Goal: Transaction & Acquisition: Book appointment/travel/reservation

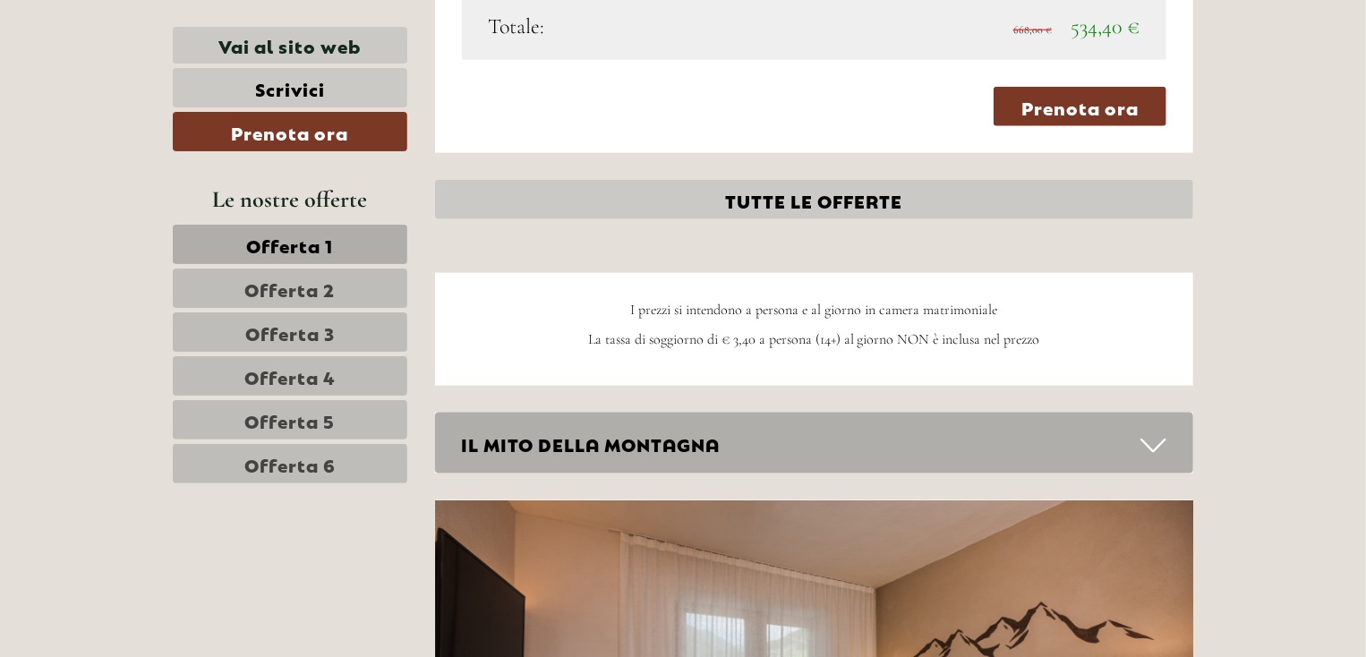
scroll to position [4516, 0]
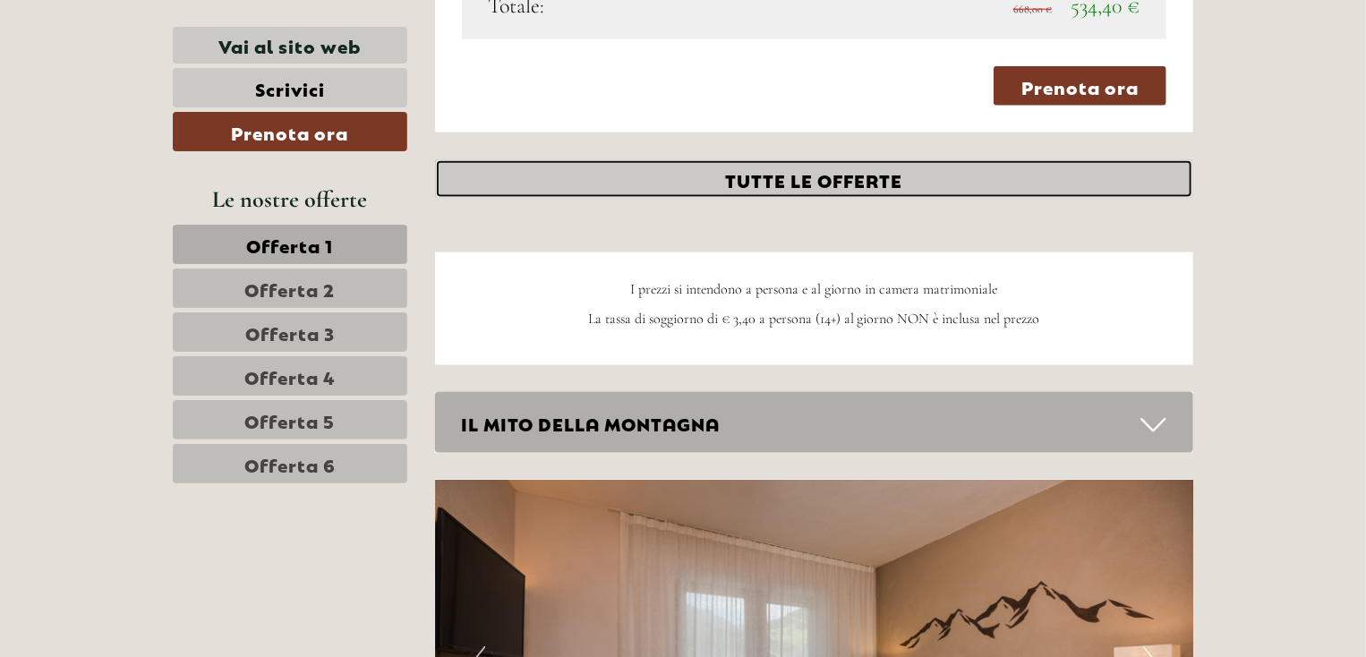
click at [884, 159] on link "TUTTE LE OFFERTE" at bounding box center [814, 178] width 759 height 39
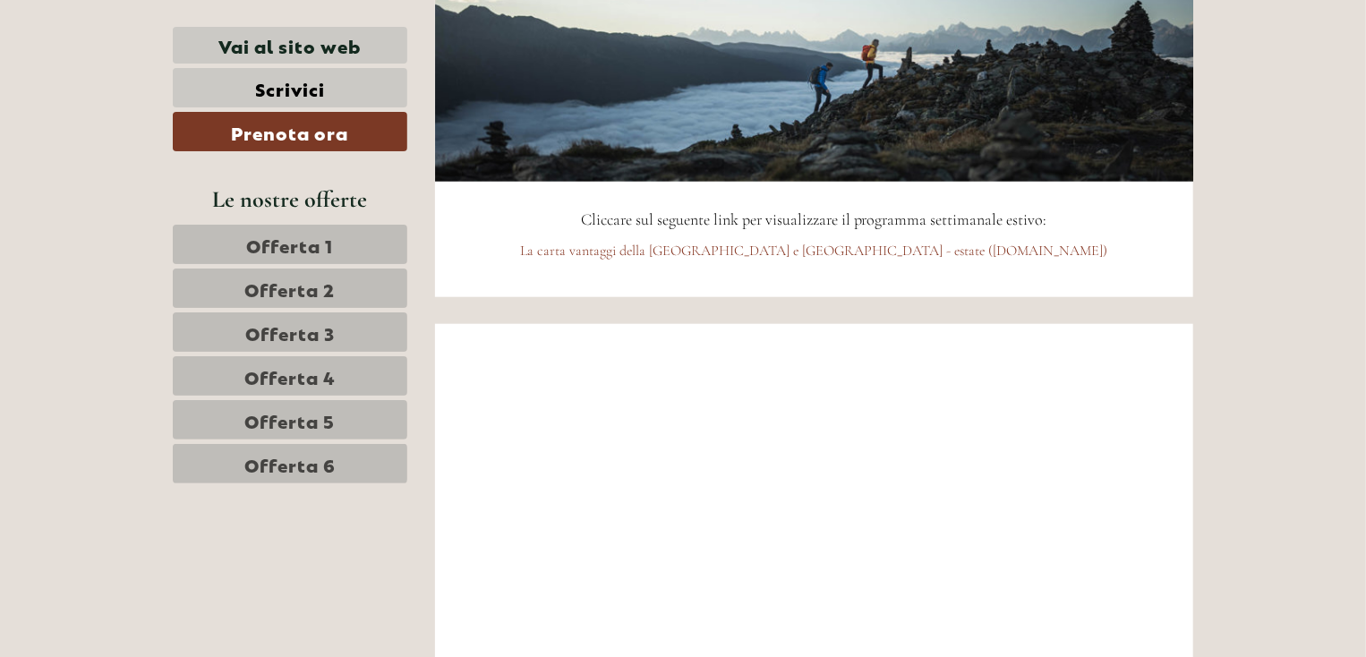
scroll to position [11440, 0]
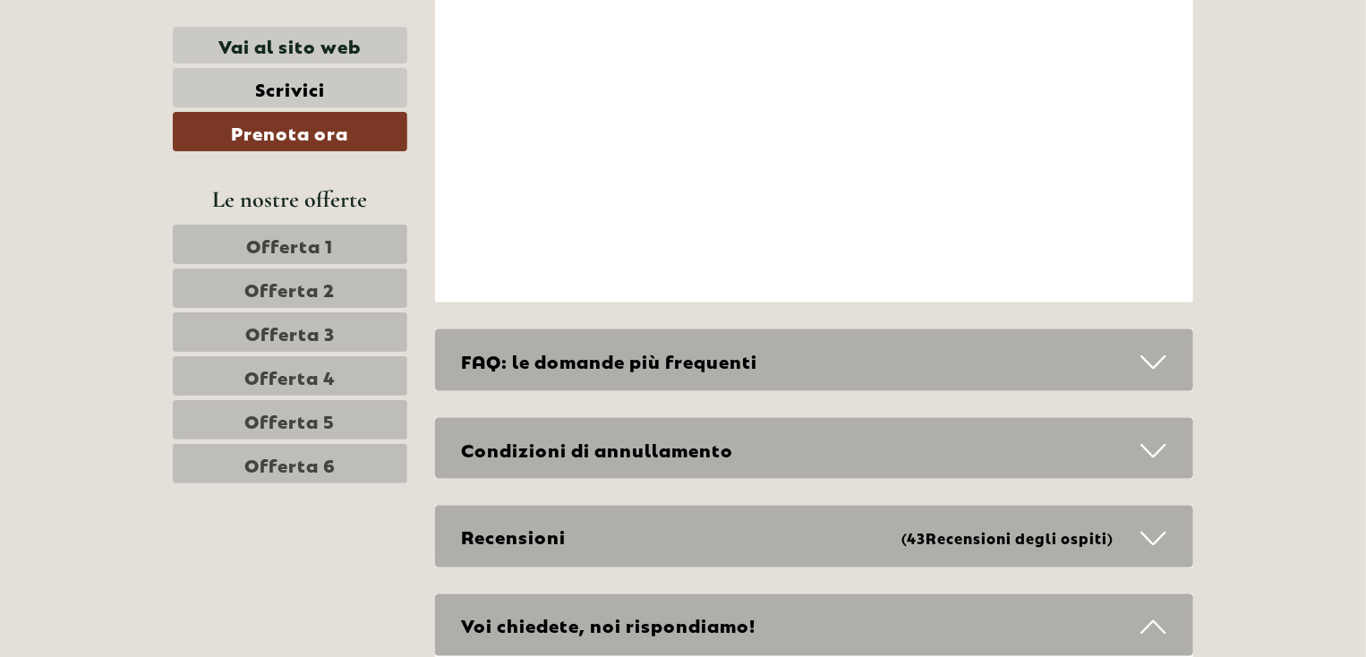
click at [276, 462] on span "Offerta 6" at bounding box center [289, 463] width 91 height 25
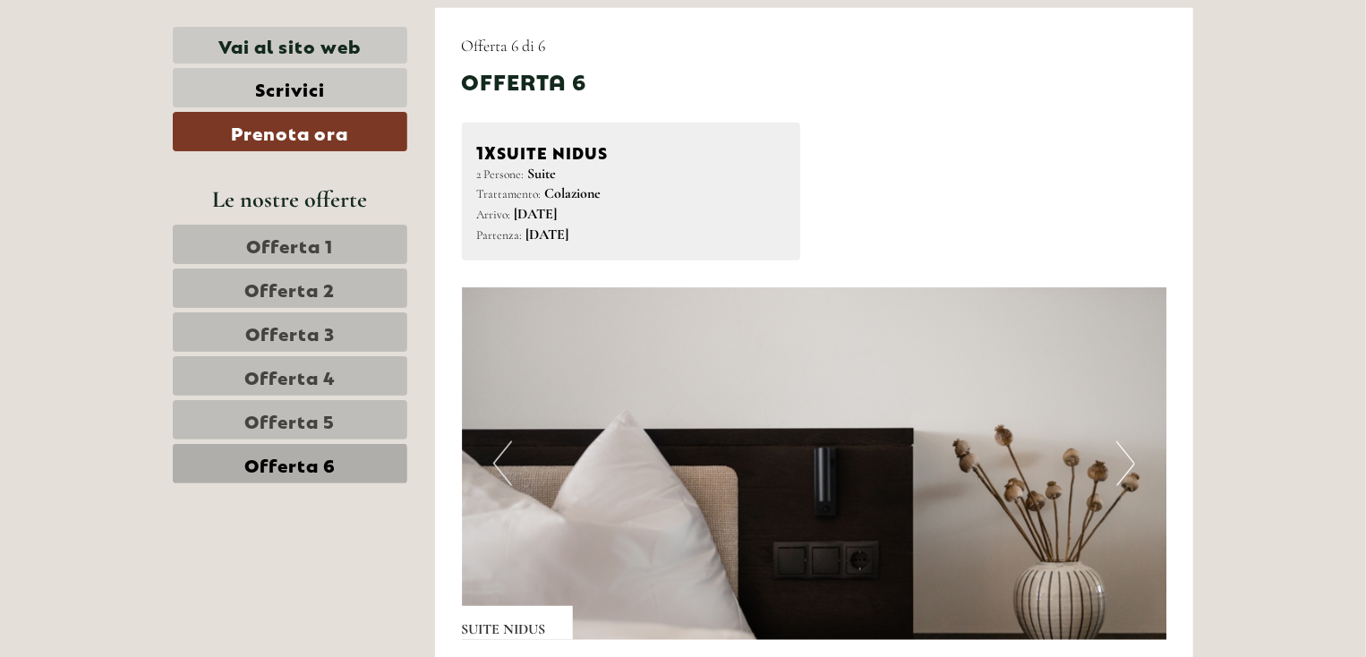
scroll to position [881, 0]
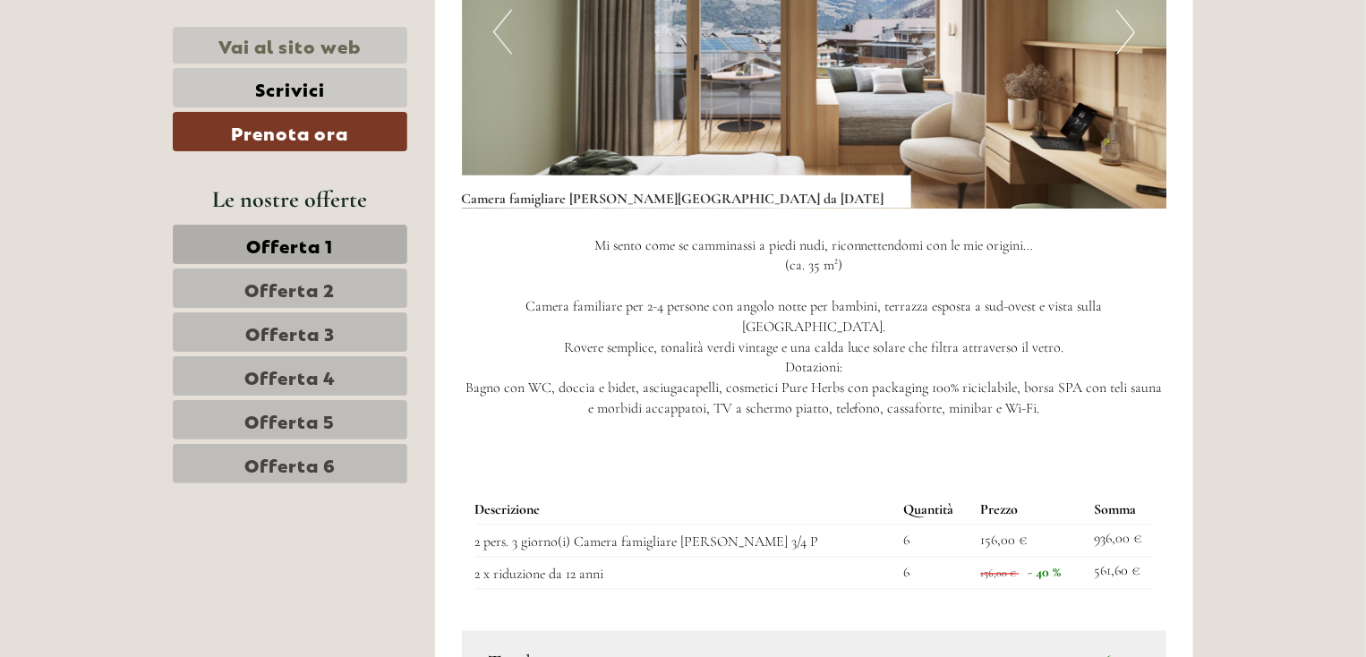
scroll to position [1432, 0]
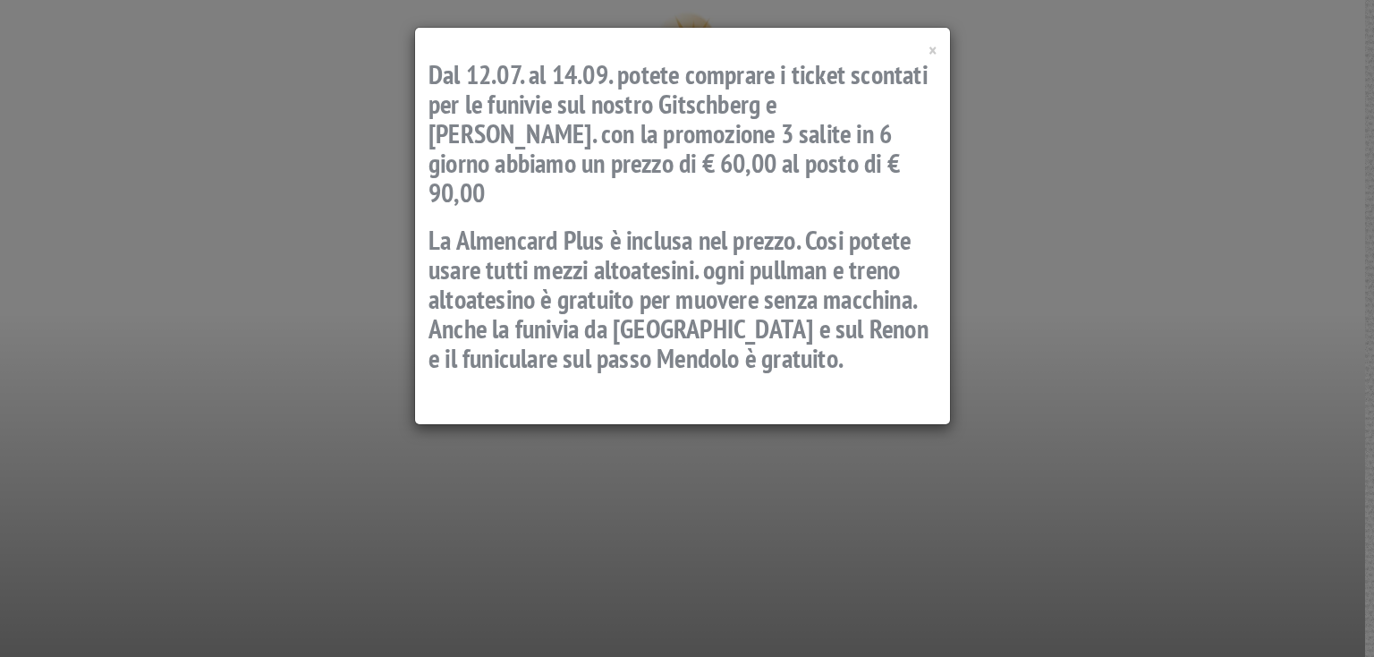
click at [937, 51] on div "× Dal 12.07. al 14.09. potete comprare i ticket scontati per le funivie sul nos…" at bounding box center [682, 226] width 535 height 396
click at [931, 55] on span "×" at bounding box center [933, 50] width 8 height 24
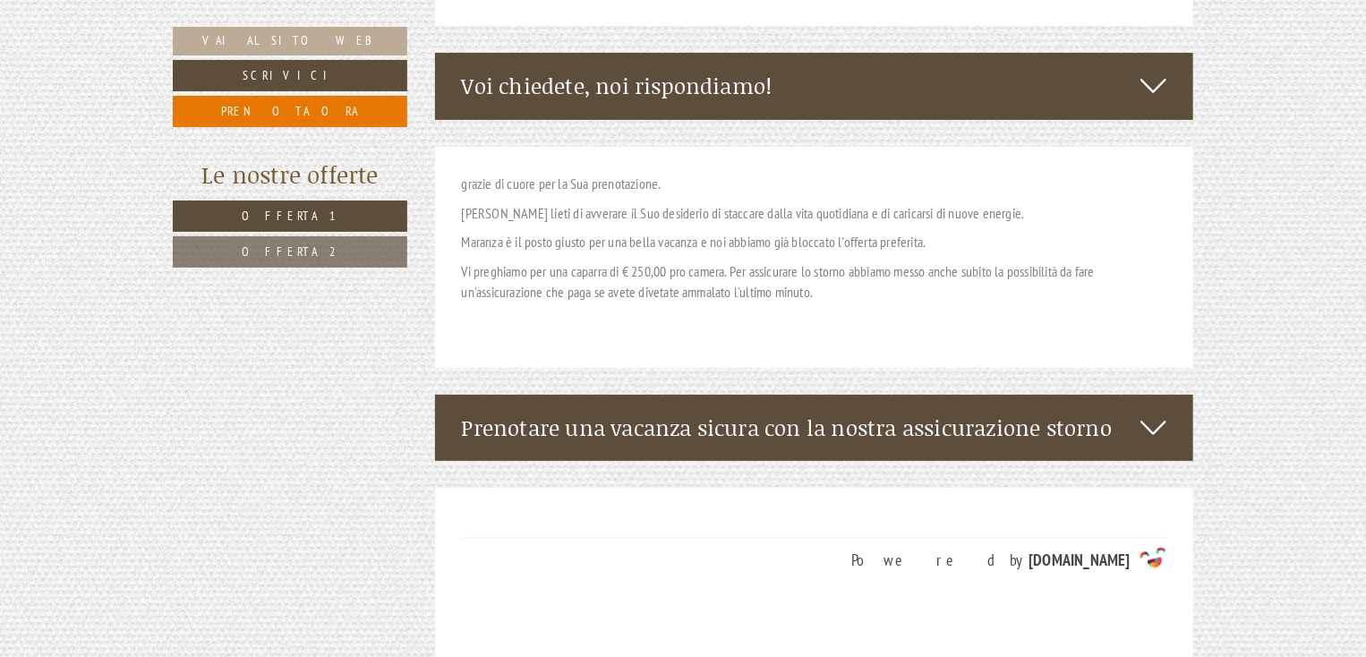
scroll to position [3579, 0]
